Goal: Transaction & Acquisition: Book appointment/travel/reservation

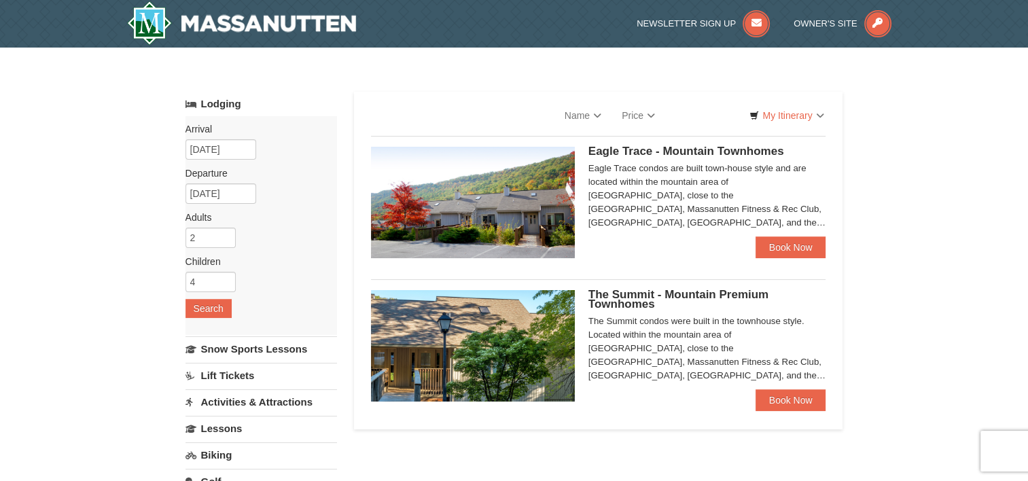
select select "10"
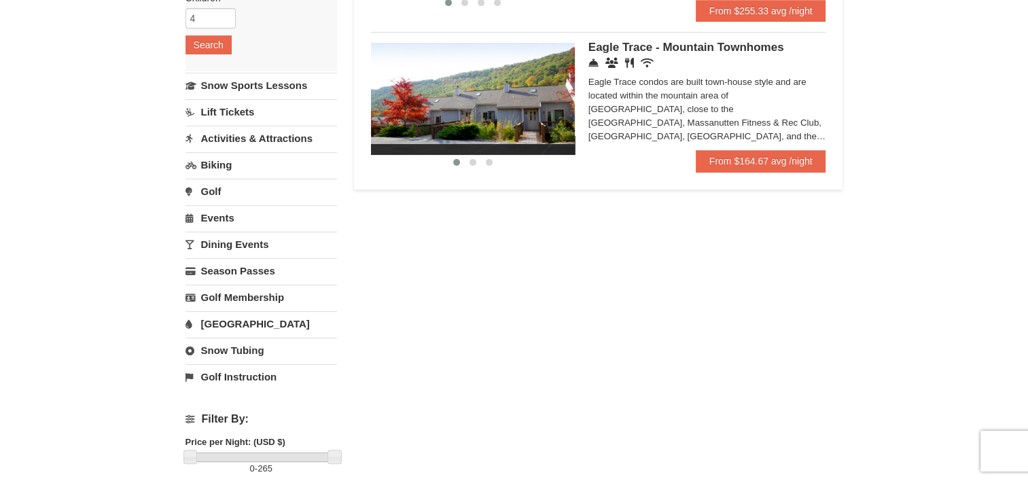
scroll to position [264, 0]
click at [231, 319] on link "[GEOGRAPHIC_DATA]" at bounding box center [260, 322] width 151 height 25
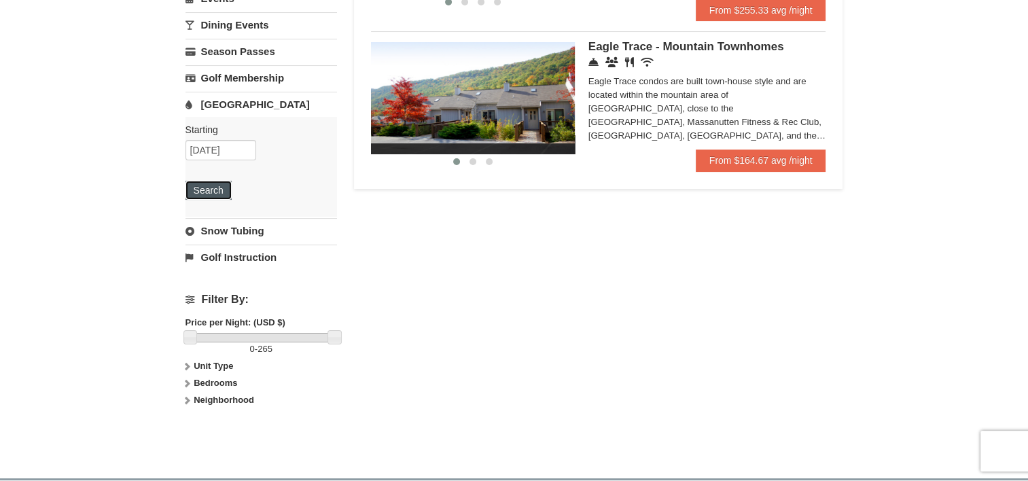
click at [217, 195] on button "Search" at bounding box center [208, 190] width 46 height 19
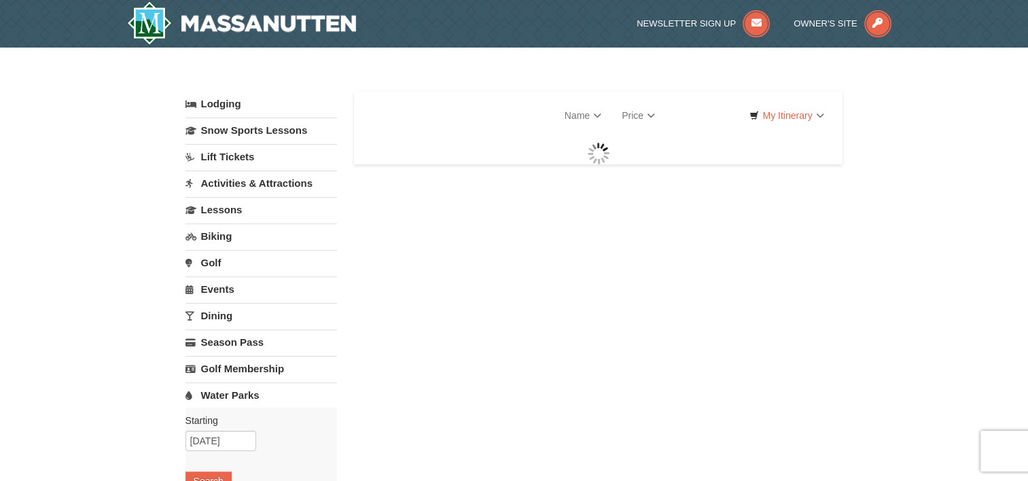
select select "10"
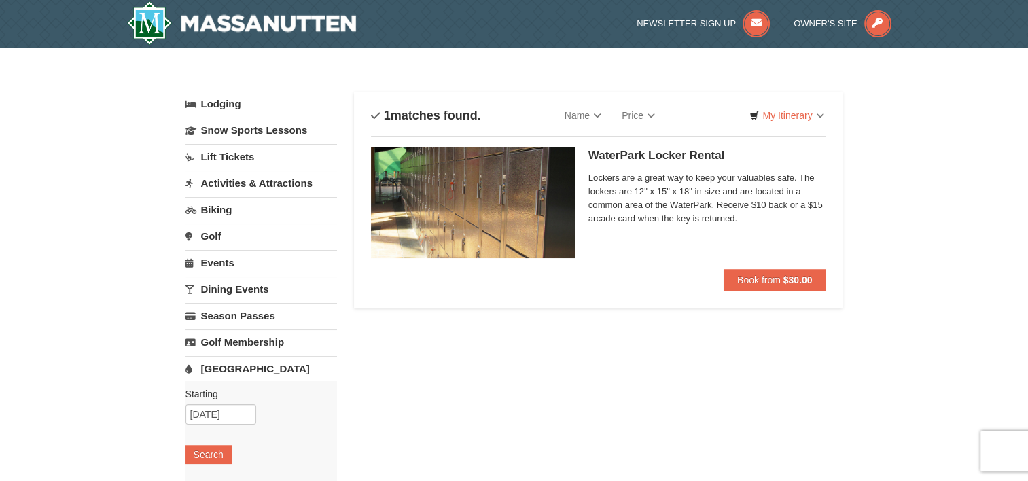
click at [200, 103] on link "Lodging" at bounding box center [260, 104] width 151 height 24
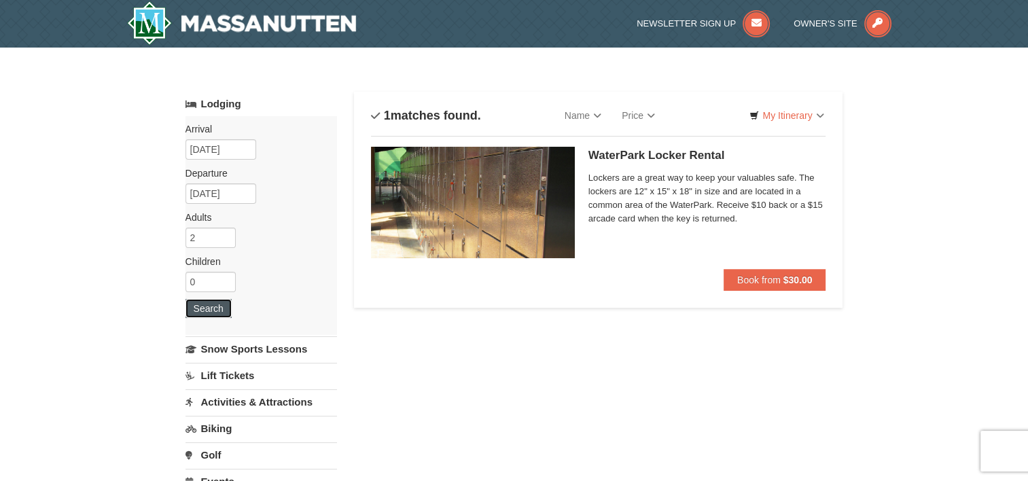
click at [213, 310] on button "Search" at bounding box center [208, 308] width 46 height 19
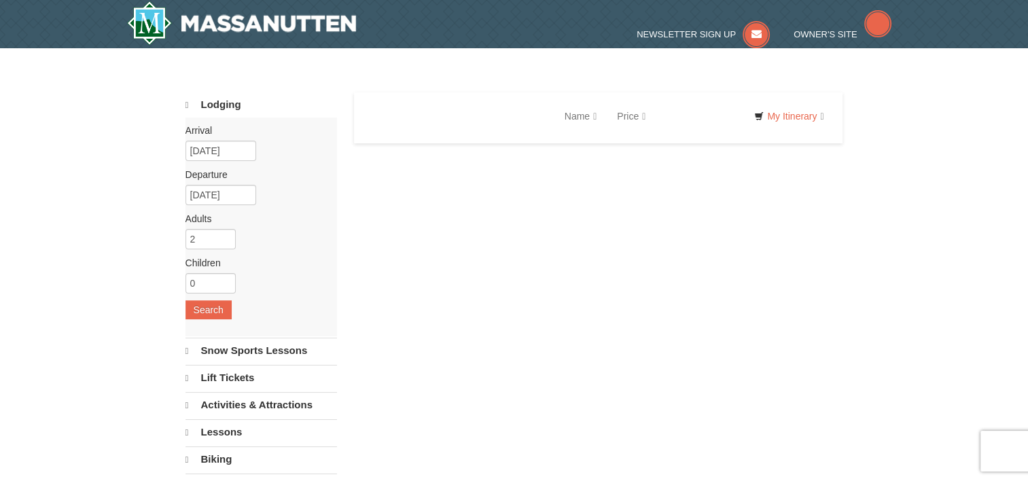
select select "10"
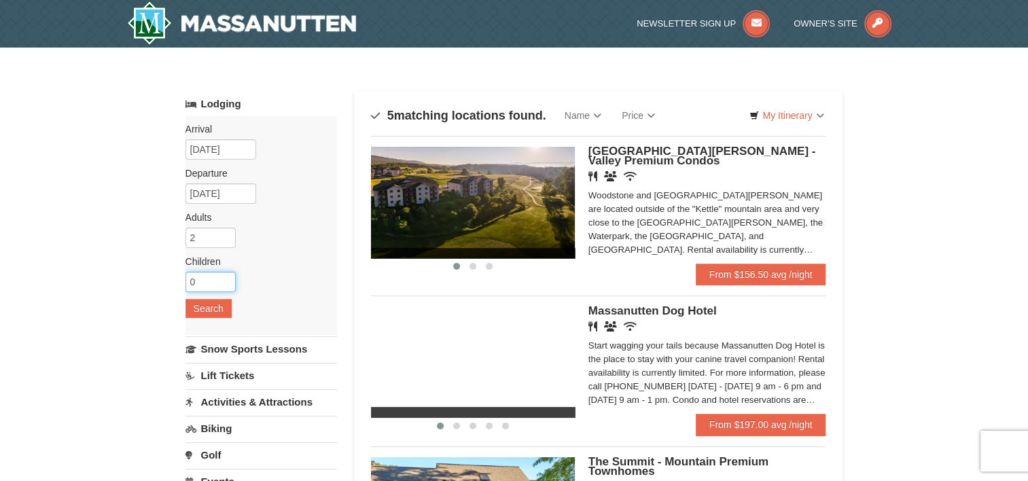
drag, startPoint x: 208, startPoint y: 284, endPoint x: 158, endPoint y: 284, distance: 50.3
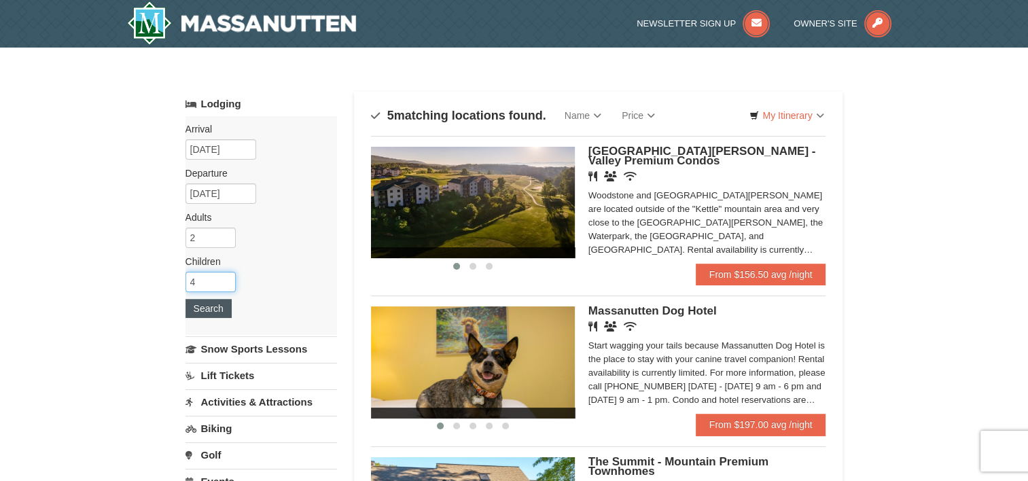
type input "4"
click at [198, 304] on button "Search" at bounding box center [208, 308] width 46 height 19
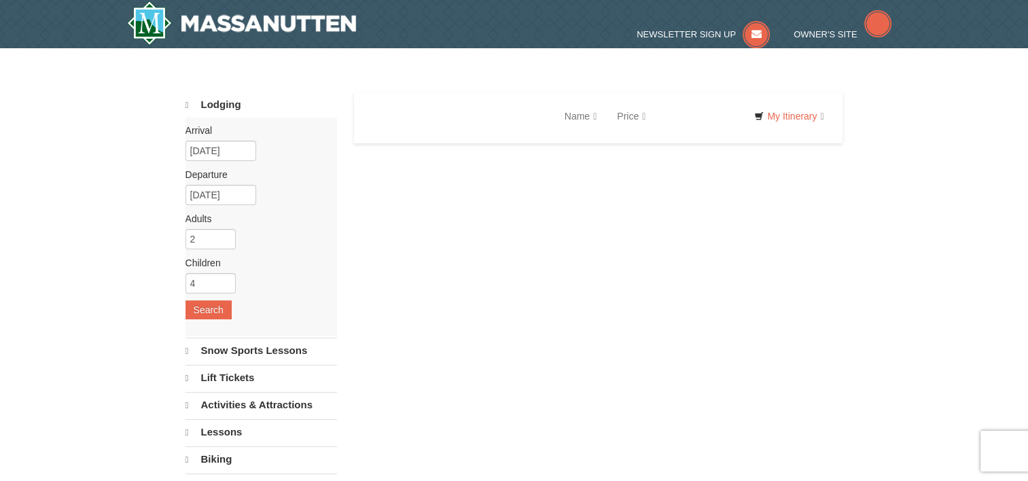
select select "10"
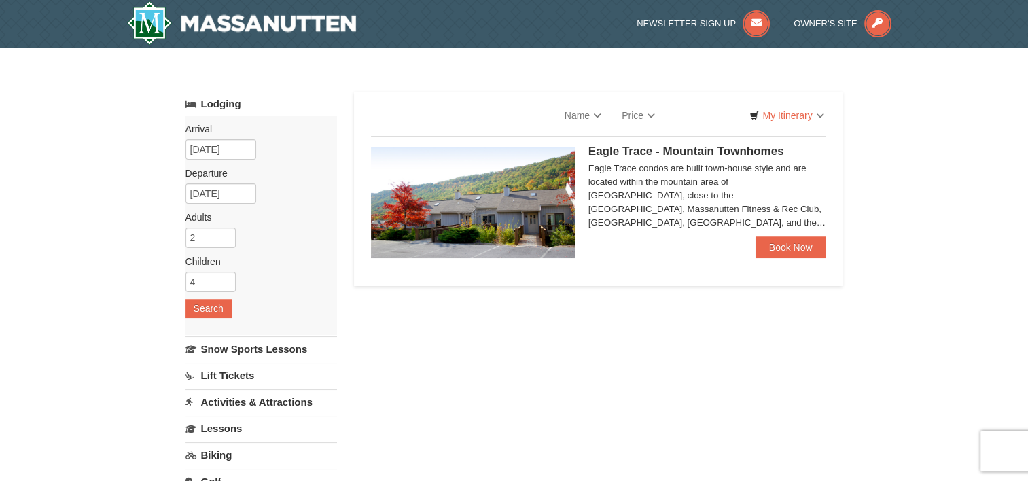
select select "10"
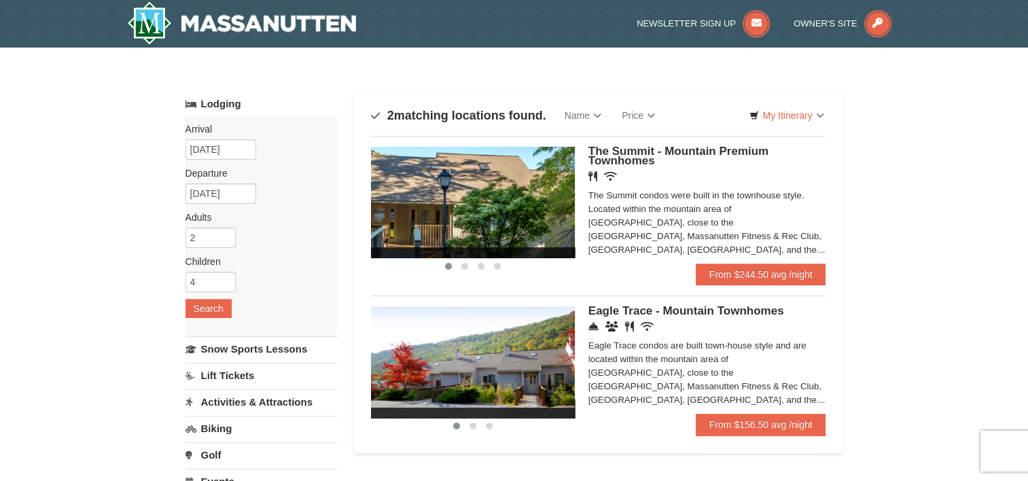
click at [560, 365] on img at bounding box center [473, 361] width 204 height 111
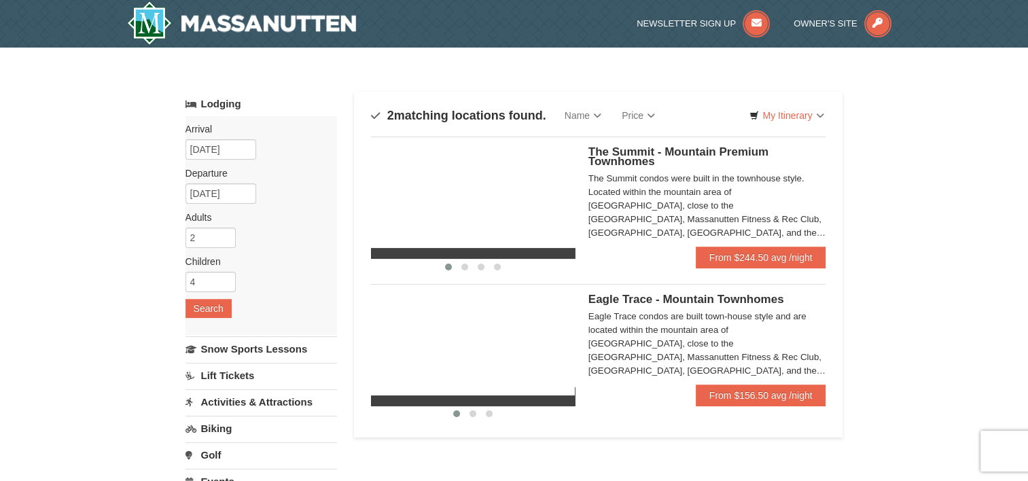
select select "10"
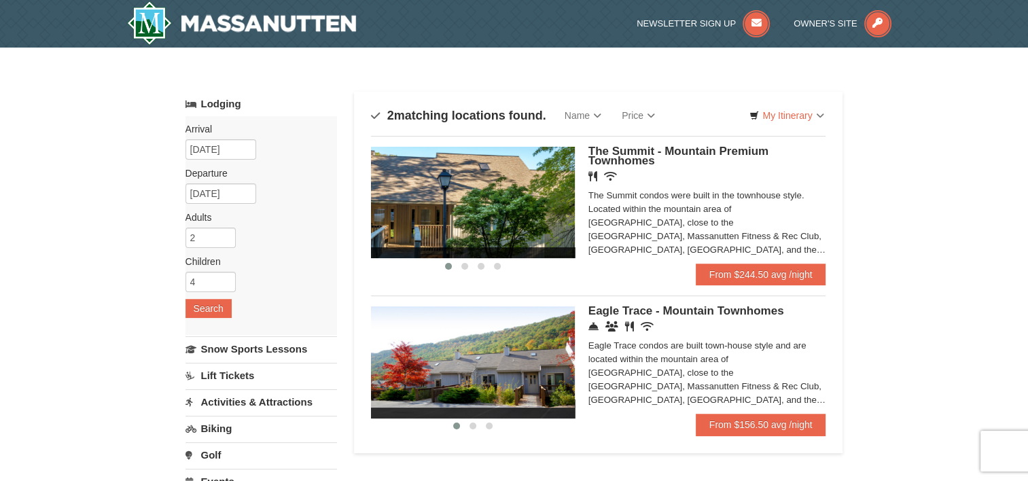
click at [407, 217] on img at bounding box center [473, 202] width 204 height 111
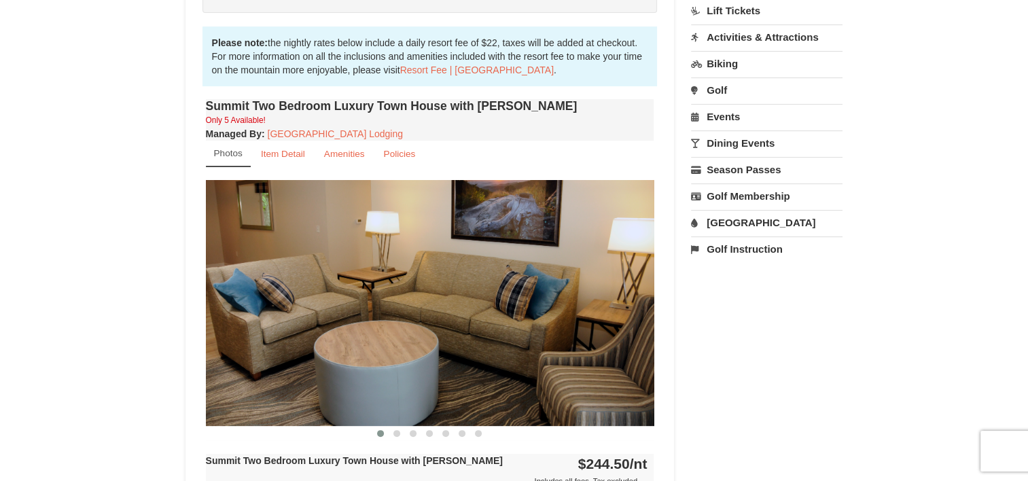
scroll to position [375, 0]
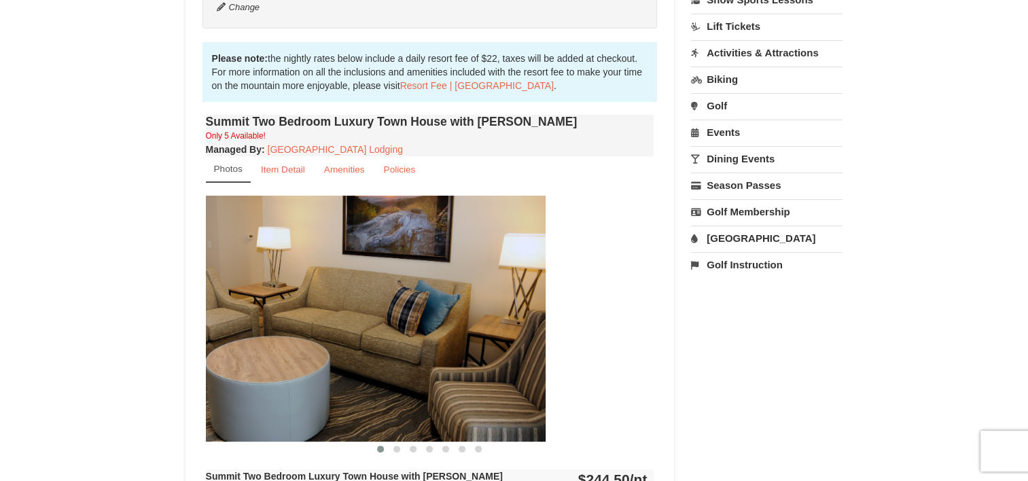
drag, startPoint x: 551, startPoint y: 310, endPoint x: 357, endPoint y: 315, distance: 194.3
click at [357, 315] on img at bounding box center [321, 318] width 448 height 245
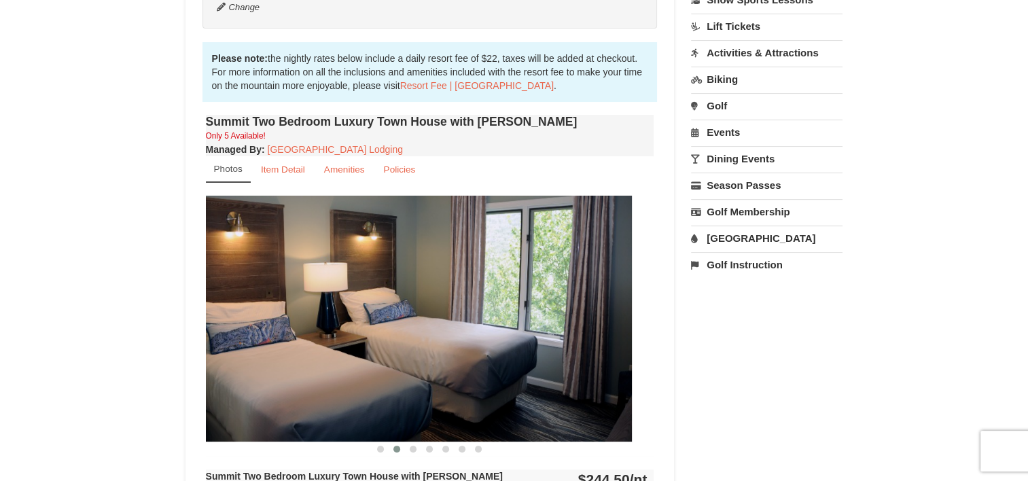
drag, startPoint x: 625, startPoint y: 332, endPoint x: 348, endPoint y: 340, distance: 277.2
click at [372, 340] on img at bounding box center [407, 318] width 448 height 245
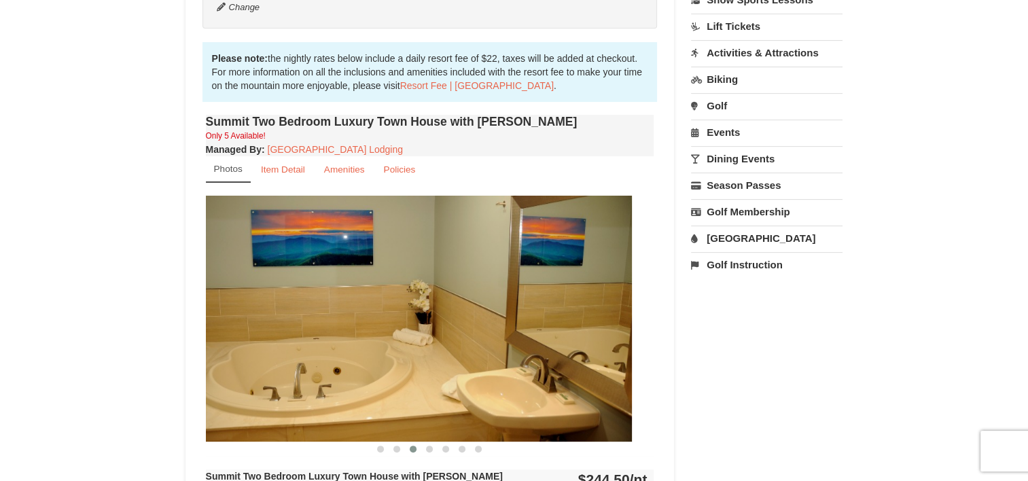
drag, startPoint x: 610, startPoint y: 339, endPoint x: 316, endPoint y: 331, distance: 294.2
click at [323, 331] on img at bounding box center [407, 318] width 448 height 245
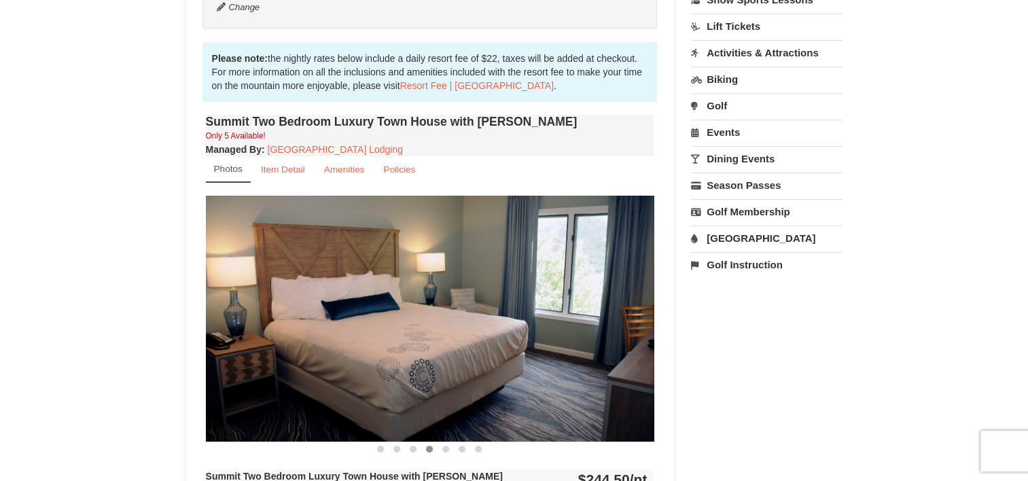
drag, startPoint x: 598, startPoint y: 331, endPoint x: 325, endPoint y: 335, distance: 272.4
click at [326, 335] on img at bounding box center [430, 318] width 448 height 245
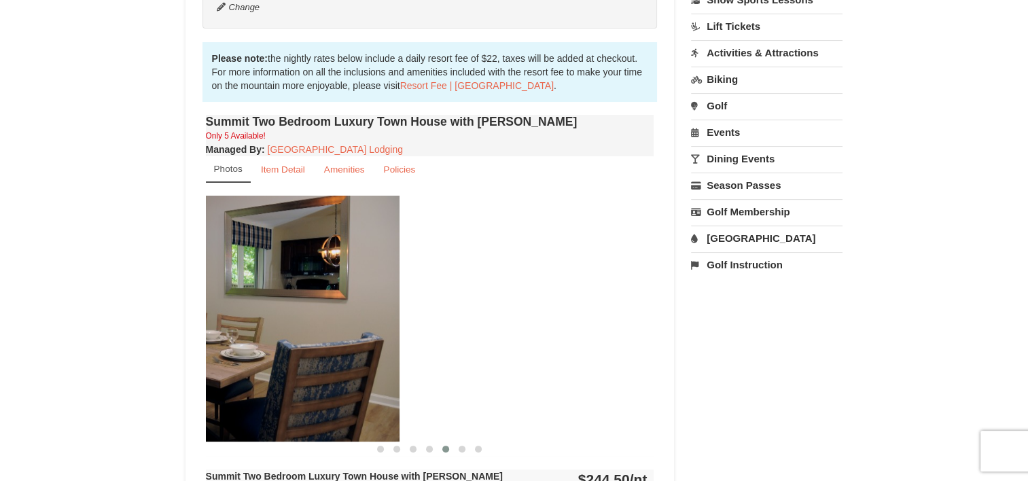
drag, startPoint x: 564, startPoint y: 338, endPoint x: 319, endPoint y: 339, distance: 245.2
click at [303, 339] on img at bounding box center [175, 318] width 448 height 245
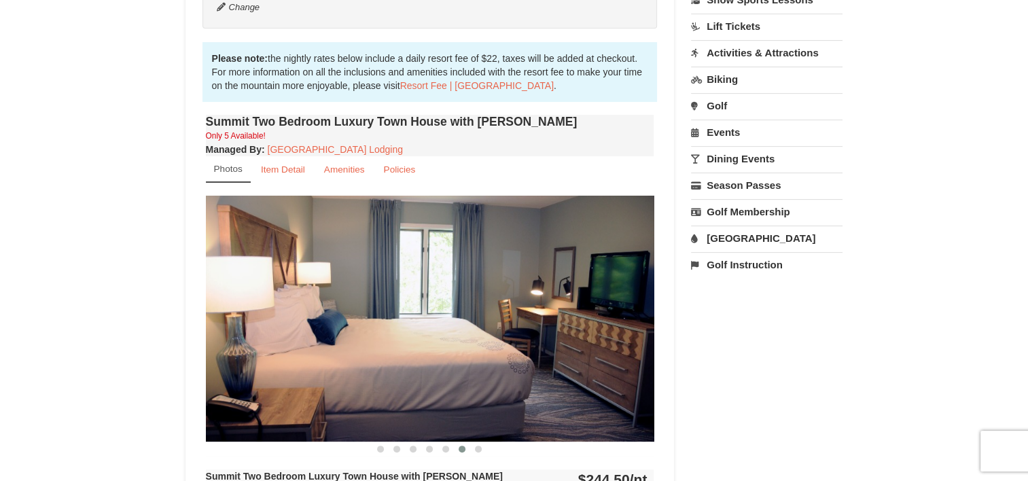
drag, startPoint x: 551, startPoint y: 339, endPoint x: 285, endPoint y: 346, distance: 267.0
click at [308, 344] on img at bounding box center [430, 318] width 448 height 245
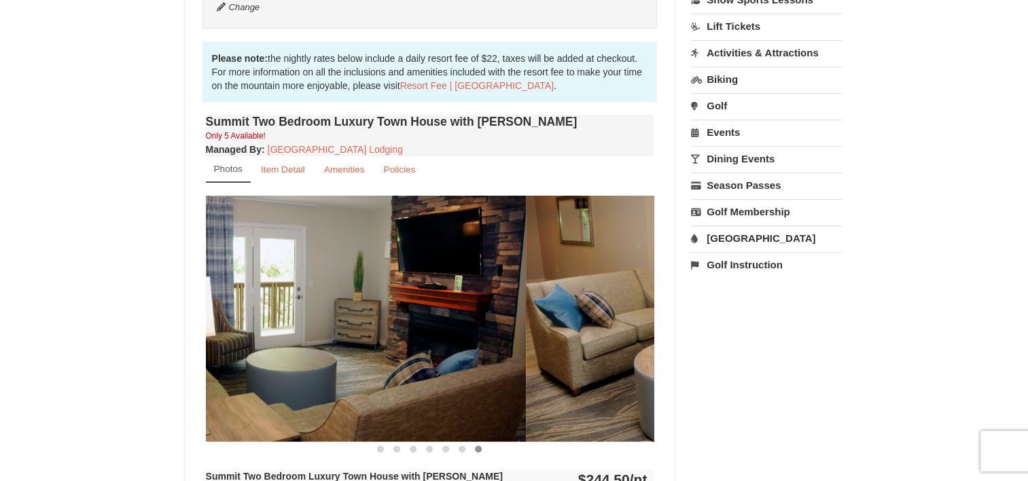
drag, startPoint x: 573, startPoint y: 342, endPoint x: 343, endPoint y: 344, distance: 230.2
click at [359, 343] on img at bounding box center [301, 318] width 448 height 245
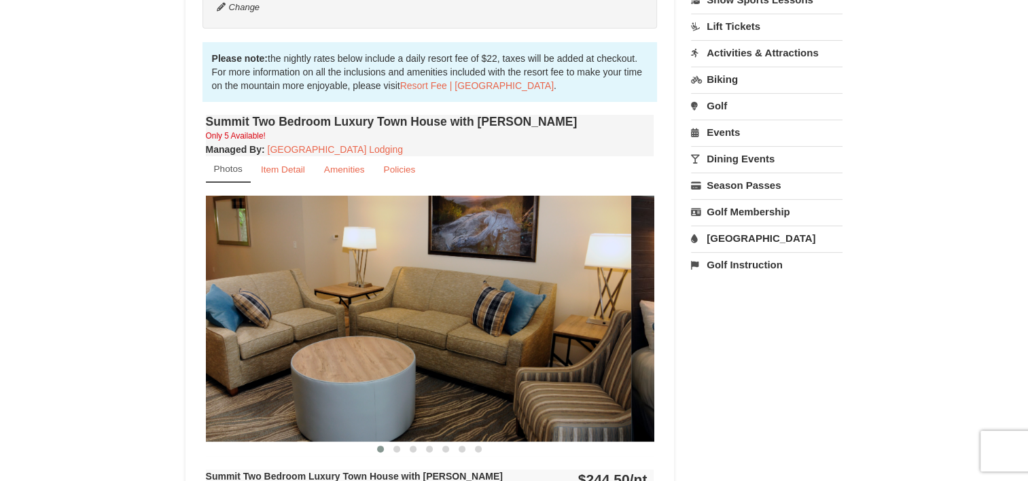
drag, startPoint x: 549, startPoint y: 333, endPoint x: 248, endPoint y: 333, distance: 301.5
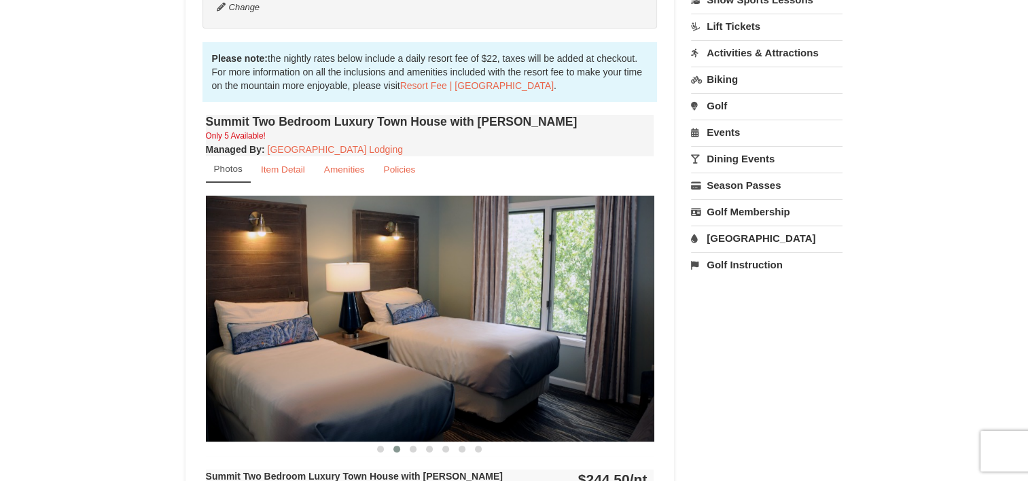
drag, startPoint x: 549, startPoint y: 323, endPoint x: 220, endPoint y: 322, distance: 329.4
click at [222, 322] on img at bounding box center [430, 318] width 448 height 245
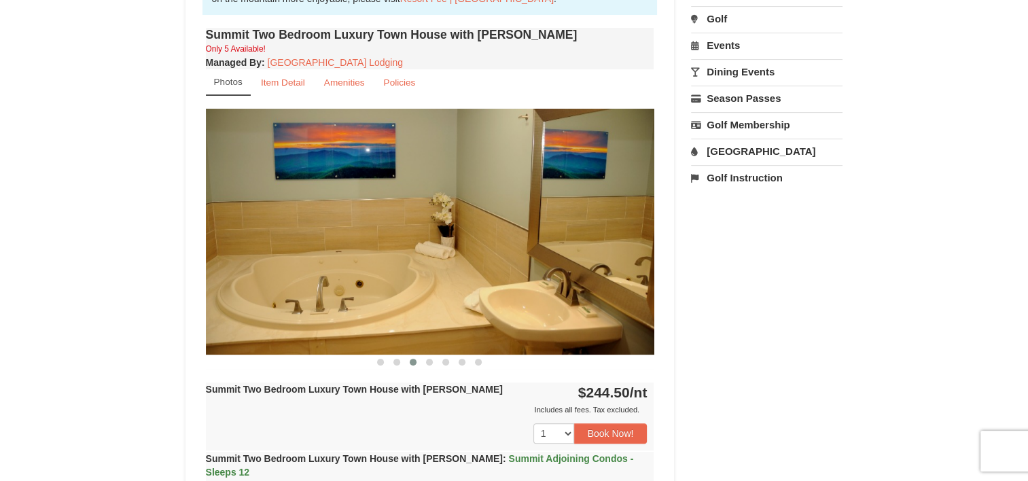
scroll to position [579, 0]
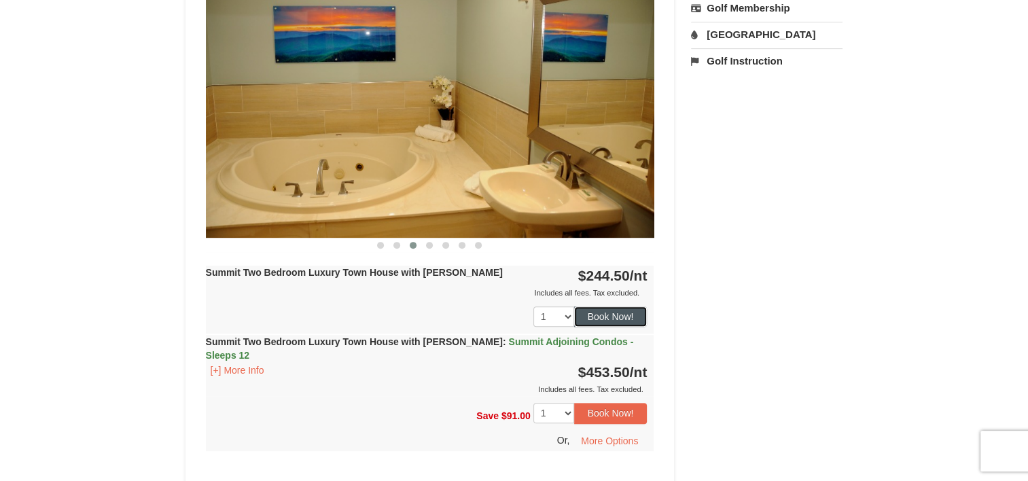
click at [595, 319] on button "Book Now!" at bounding box center [610, 316] width 73 height 20
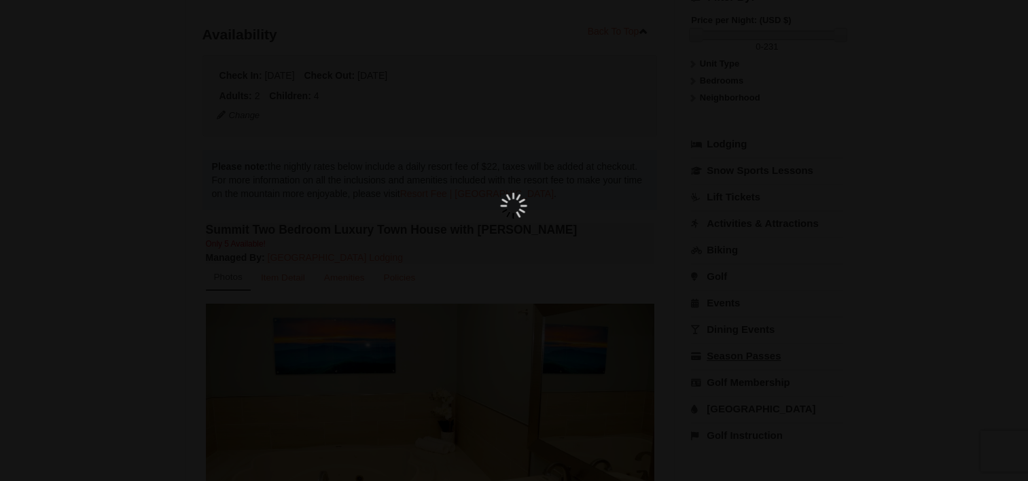
scroll to position [132, 0]
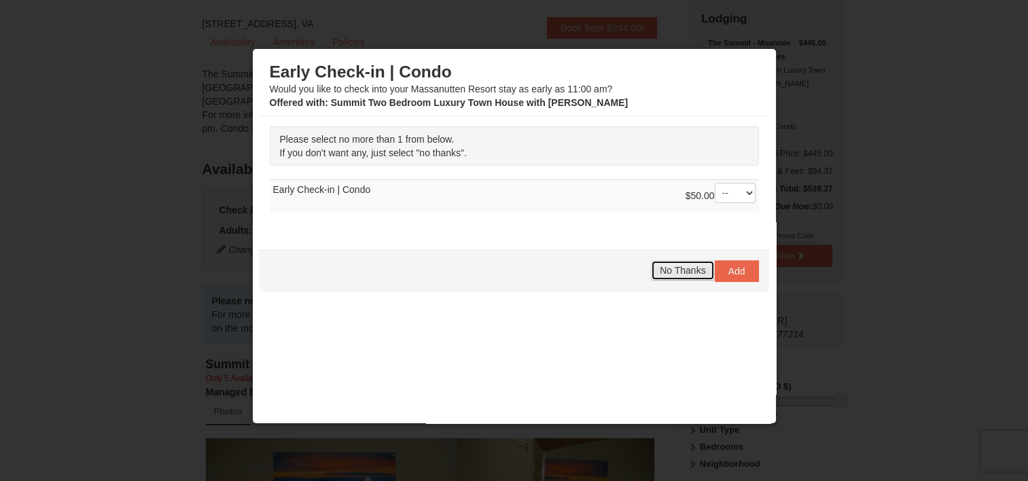
click at [674, 267] on span "No Thanks" at bounding box center [682, 270] width 46 height 11
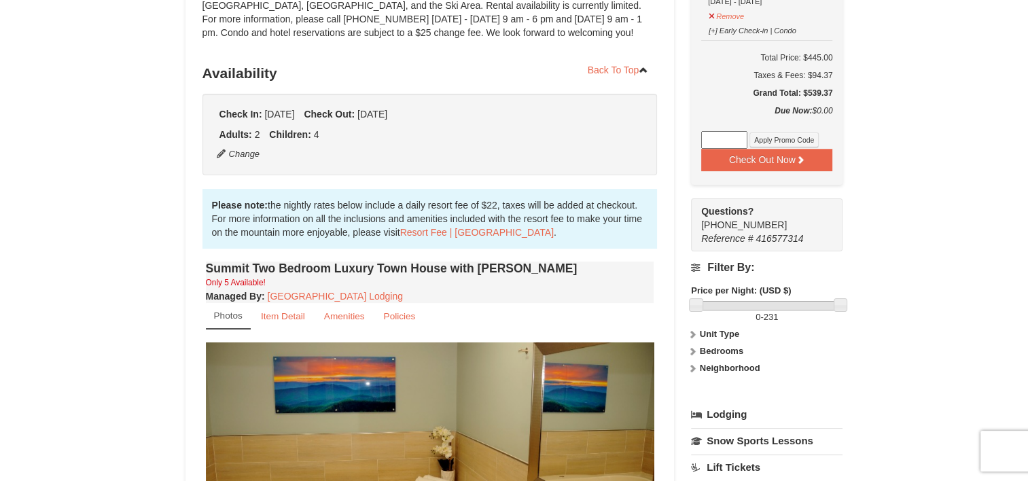
scroll to position [317, 0]
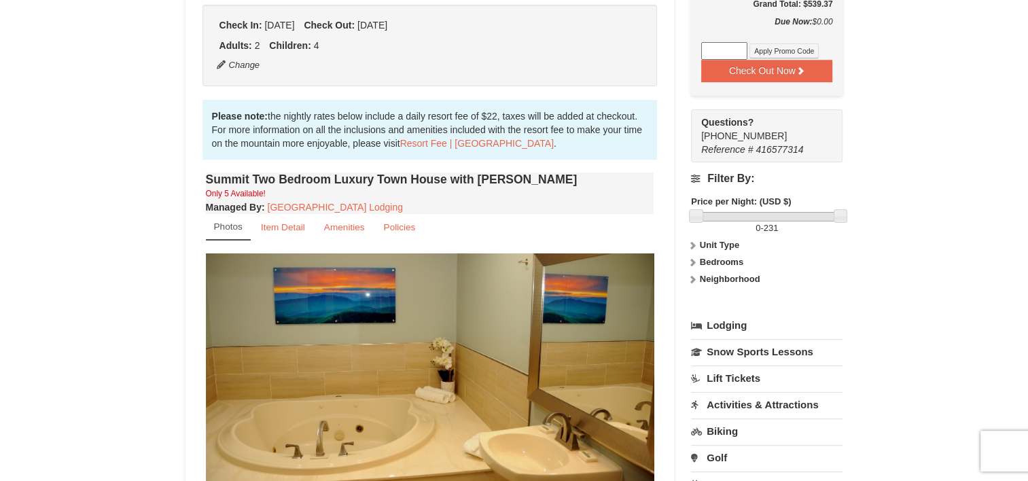
click at [692, 241] on icon at bounding box center [692, 245] width 10 height 10
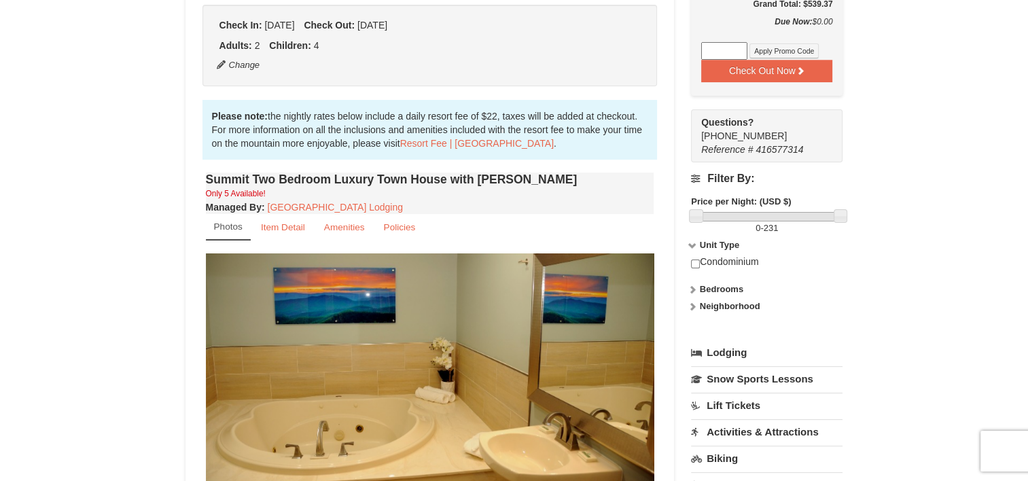
click at [692, 241] on icon at bounding box center [692, 245] width 10 height 10
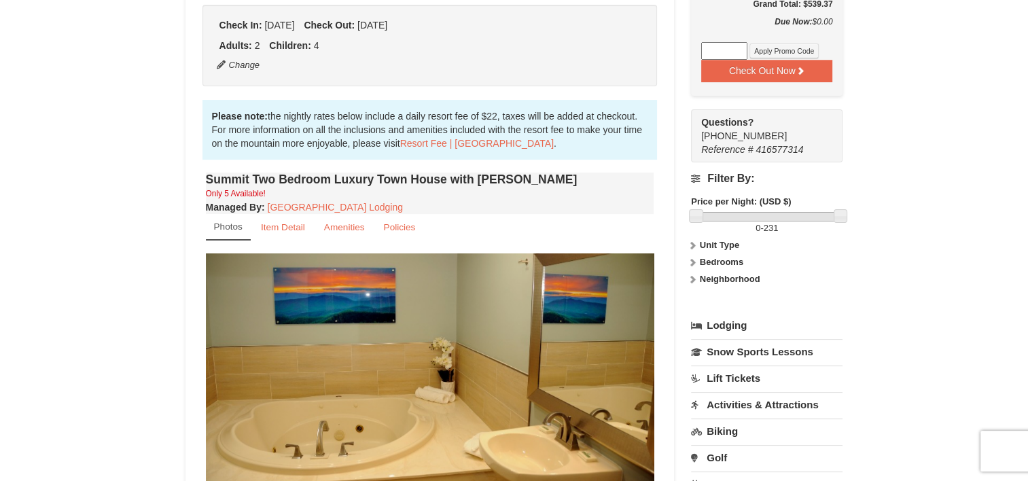
click at [695, 263] on icon at bounding box center [692, 262] width 10 height 10
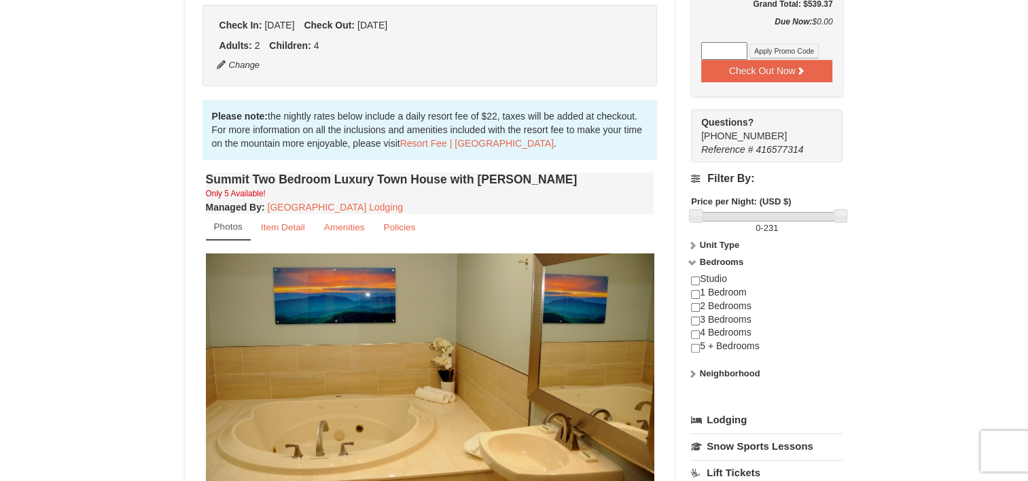
click at [695, 263] on icon at bounding box center [692, 262] width 10 height 10
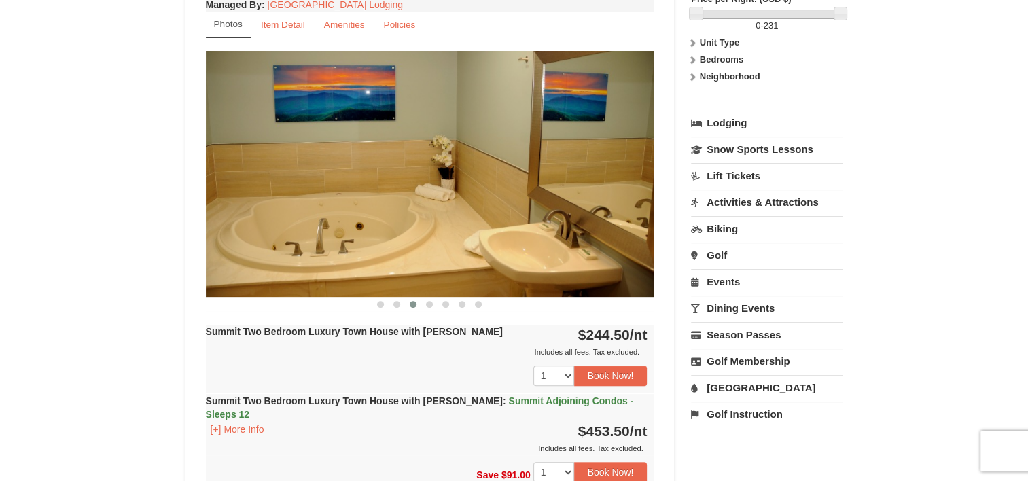
scroll to position [521, 0]
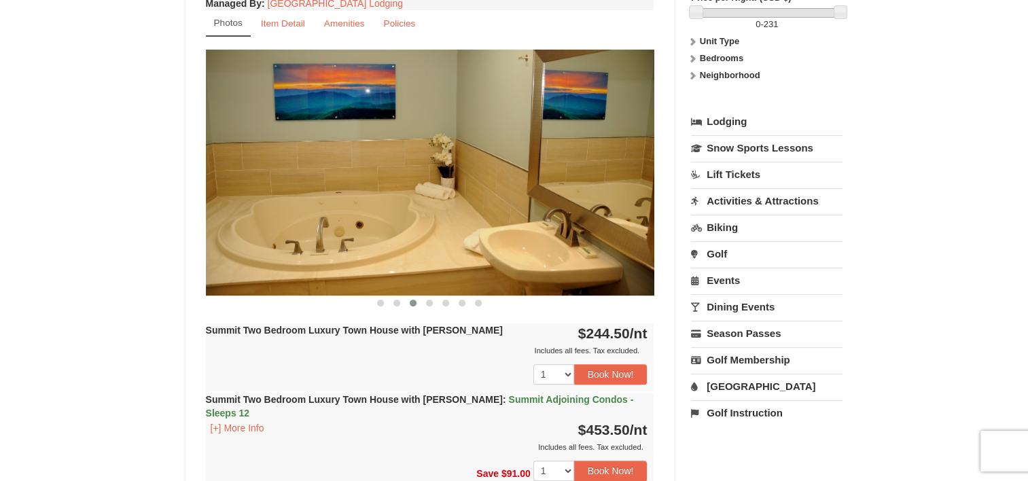
click at [735, 387] on link "[GEOGRAPHIC_DATA]" at bounding box center [766, 386] width 151 height 25
click at [723, 467] on button "Search" at bounding box center [714, 471] width 46 height 19
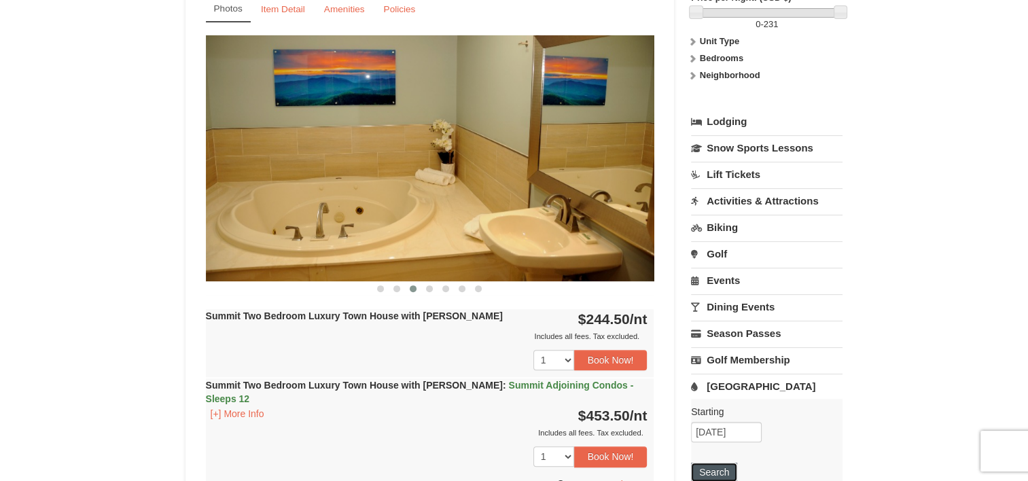
scroll to position [507, 0]
